Goal: Task Accomplishment & Management: Manage account settings

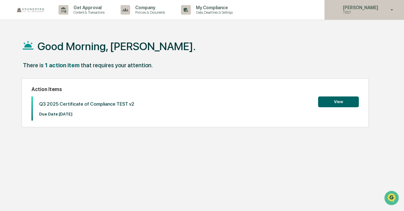
click at [341, 9] on p "[PERSON_NAME]" at bounding box center [359, 7] width 44 height 5
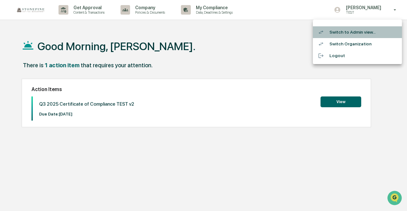
click at [344, 32] on li "Switch to Admin view..." at bounding box center [357, 32] width 89 height 12
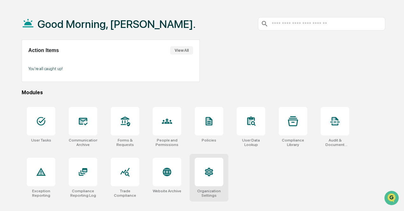
scroll to position [30, 0]
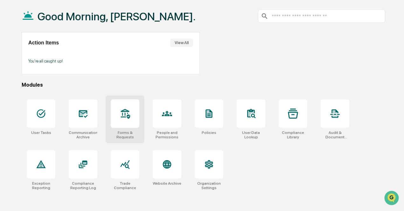
click at [132, 114] on div at bounding box center [125, 113] width 29 height 29
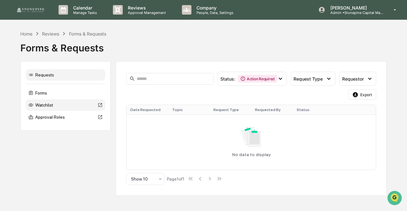
click at [62, 106] on div "Watchlist" at bounding box center [65, 104] width 79 height 11
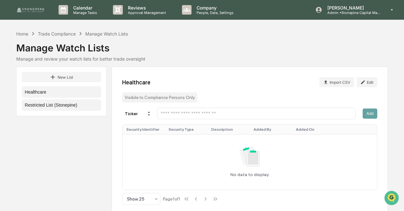
click at [59, 103] on button "Restricted List (Stonepine)" at bounding box center [61, 104] width 79 height 11
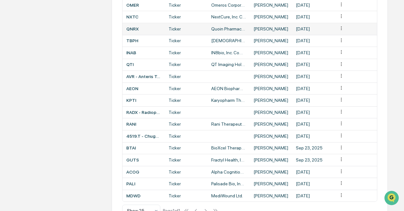
scroll to position [166, 0]
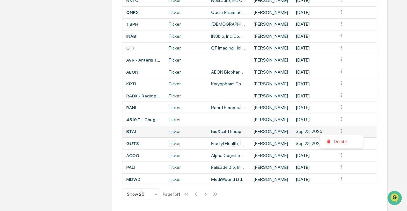
click at [339, 142] on div "Delete" at bounding box center [341, 142] width 41 height 10
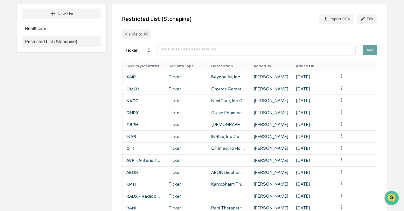
scroll to position [64, 0]
click at [339, 142] on td at bounding box center [355, 137] width 42 height 12
click at [389, 198] on icon "Open customer support" at bounding box center [391, 206] width 16 height 16
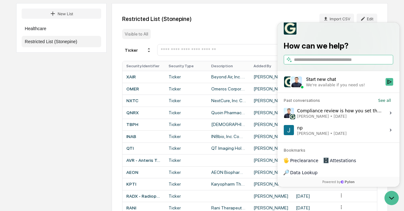
scroll to position [84, 0]
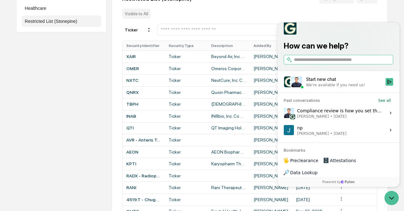
click at [326, 63] on input "search" at bounding box center [343, 60] width 98 height 7
click at [309, 153] on h3 "Bookmarks" at bounding box center [338, 148] width 122 height 10
click at [358, 88] on div "We're available if you need us!" at bounding box center [344, 85] width 76 height 5
click at [385, 86] on button "Start new chat We're available if you need us!" at bounding box center [389, 82] width 8 height 8
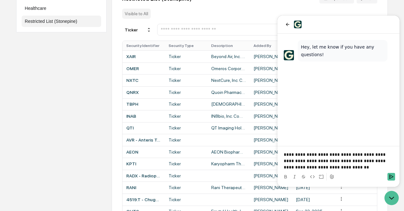
click at [347, 169] on p "**********" at bounding box center [337, 161] width 109 height 19
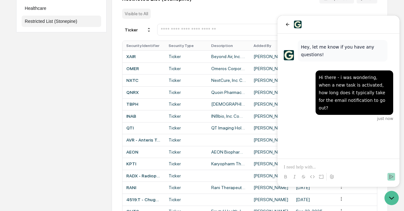
click at [61, 184] on div "New List Healthcare Restricted List (Stonepine) Restricted List (Stonepine) Imp…" at bounding box center [201, 131] width 371 height 297
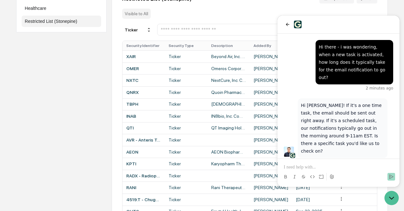
click at [344, 168] on p at bounding box center [337, 167] width 109 height 6
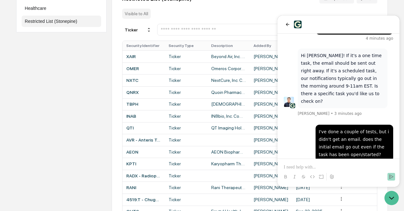
click at [88, 115] on div "New List Healthcare Restricted List (Stonepine) Restricted List (Stonepine) Imp…" at bounding box center [201, 131] width 371 height 297
click at [67, 147] on div "New List Healthcare Restricted List (Stonepine) Restricted List (Stonepine) Imp…" at bounding box center [201, 131] width 371 height 297
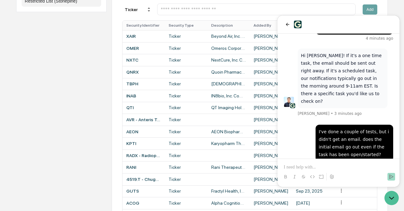
scroll to position [104, 0]
click at [317, 167] on p at bounding box center [337, 167] width 109 height 6
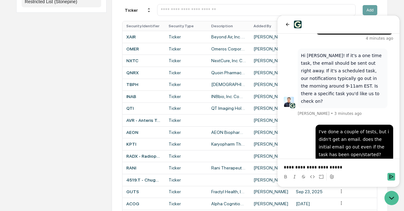
scroll to position [88, 0]
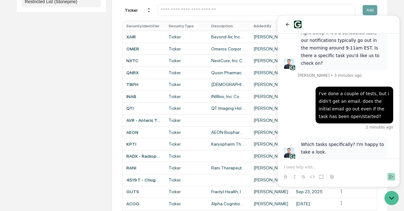
click at [40, 92] on div "New List Healthcare Restricted List (Stonepine) Restricted List (Stonepine) Imp…" at bounding box center [201, 111] width 371 height 297
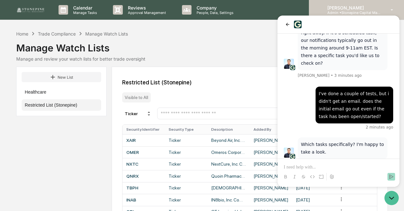
click at [383, 8] on div "[PERSON_NAME] Admin • Stonepine Capital Management" at bounding box center [356, 10] width 95 height 20
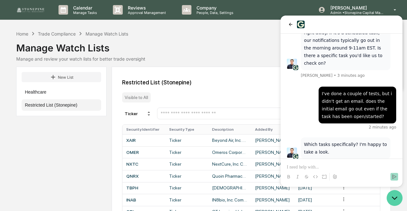
click at [391, 195] on icon "Open customer support" at bounding box center [394, 198] width 16 height 16
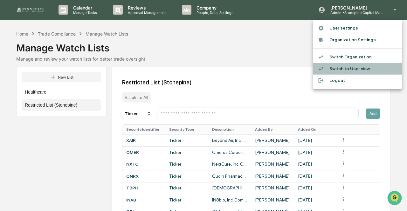
click at [344, 67] on li "Switch to User view..." at bounding box center [357, 69] width 89 height 12
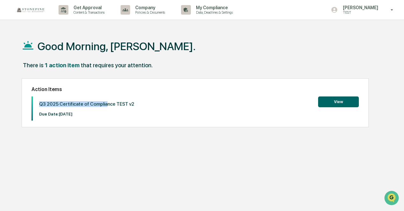
drag, startPoint x: 139, startPoint y: 100, endPoint x: 39, endPoint y: 105, distance: 99.6
click at [39, 105] on div "Q3 2025 Certificate of Compliance TEST v2 Due Date: [DATE] View" at bounding box center [194, 109] width 327 height 24
click at [139, 112] on div "Q3 2025 Certificate of Compliance TEST v2 Due Date: [DATE] View" at bounding box center [194, 109] width 327 height 24
drag, startPoint x: 123, startPoint y: 105, endPoint x: 27, endPoint y: 104, distance: 96.0
click at [27, 104] on div "Action Items Q3 2025 Certificate of Compliance TEST v2 Due Date: [DATE] View" at bounding box center [195, 102] width 347 height 49
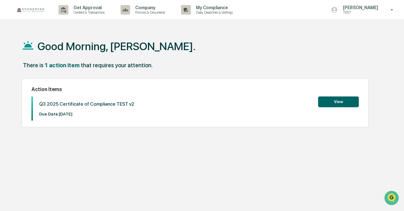
copy div "Q3 2025 Certificate of Compliance TEST v2 Due Date: [DATE]"
click at [391, 200] on icon "Open customer support" at bounding box center [391, 206] width 16 height 16
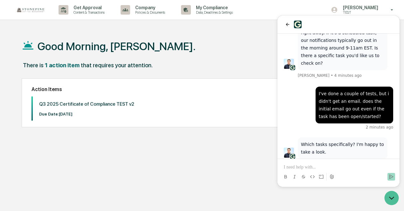
click at [352, 166] on p at bounding box center [337, 167] width 109 height 6
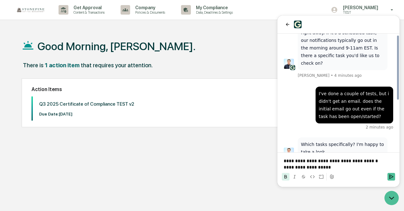
scroll to position [94, 0]
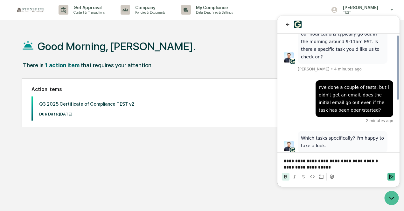
click at [352, 166] on p "**********" at bounding box center [337, 167] width 109 height 6
click at [348, 164] on p "**********" at bounding box center [337, 161] width 109 height 6
drag, startPoint x: 346, startPoint y: 167, endPoint x: 273, endPoint y: 167, distance: 73.4
click at [277, 167] on html "**********" at bounding box center [338, 102] width 122 height 172
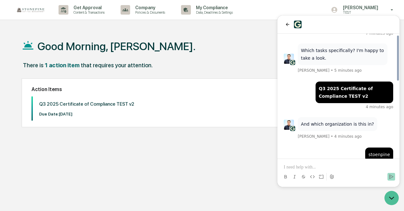
scroll to position [213, 0]
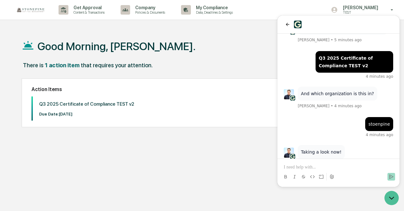
click at [350, 167] on p at bounding box center [337, 167] width 109 height 6
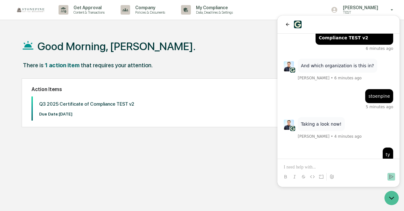
click at [363, 117] on div "Taking a look now! [PERSON_NAME] • 4 minutes ago" at bounding box center [337, 128] width 109 height 23
click at [21, 183] on div "Good Morning, [PERSON_NAME]. There is 1 action item that requires your attentio…" at bounding box center [203, 135] width 382 height 211
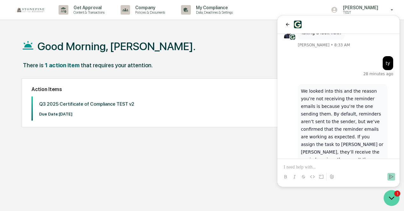
click at [390, 196] on icon "Open customer support" at bounding box center [391, 198] width 16 height 16
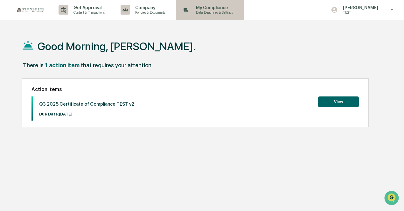
click at [210, 12] on p "Data, Deadlines & Settings" at bounding box center [213, 12] width 45 height 4
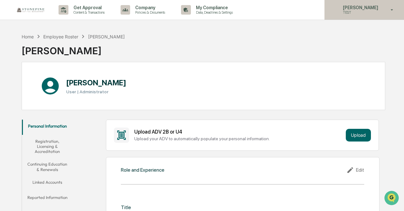
click at [365, 13] on p "TEST" at bounding box center [359, 12] width 44 height 4
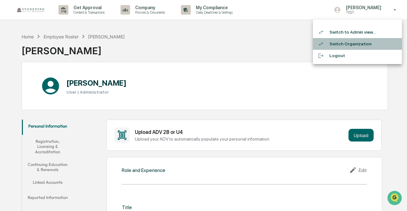
click at [342, 42] on li "Switch Organization" at bounding box center [357, 44] width 89 height 12
